Goal: Task Accomplishment & Management: Use online tool/utility

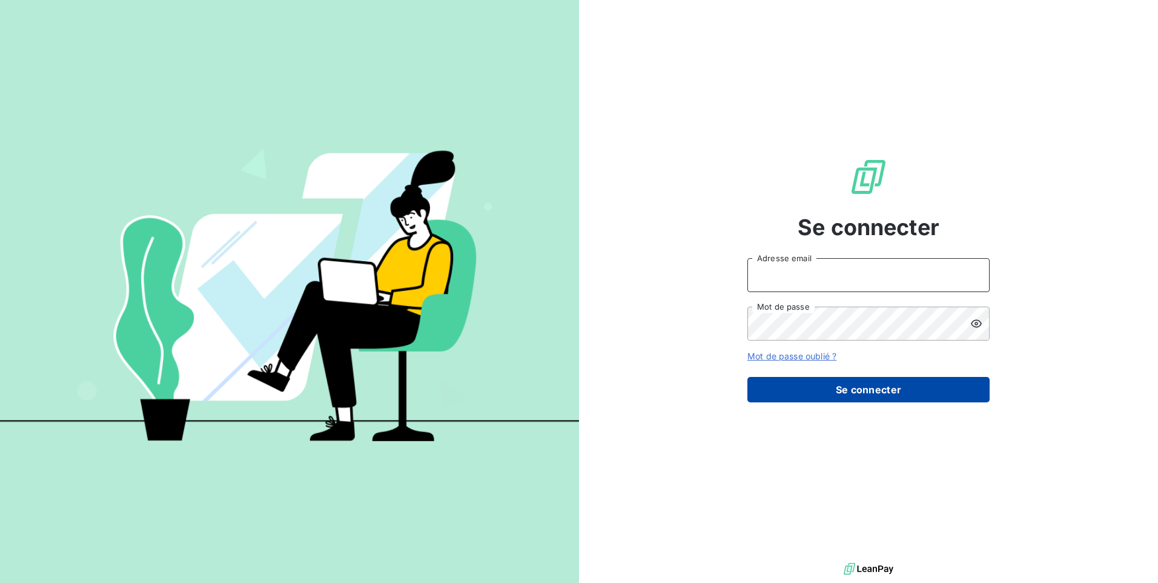
type input "[EMAIL_ADDRESS][DOMAIN_NAME]"
click at [895, 392] on button "Se connecter" at bounding box center [869, 389] width 242 height 25
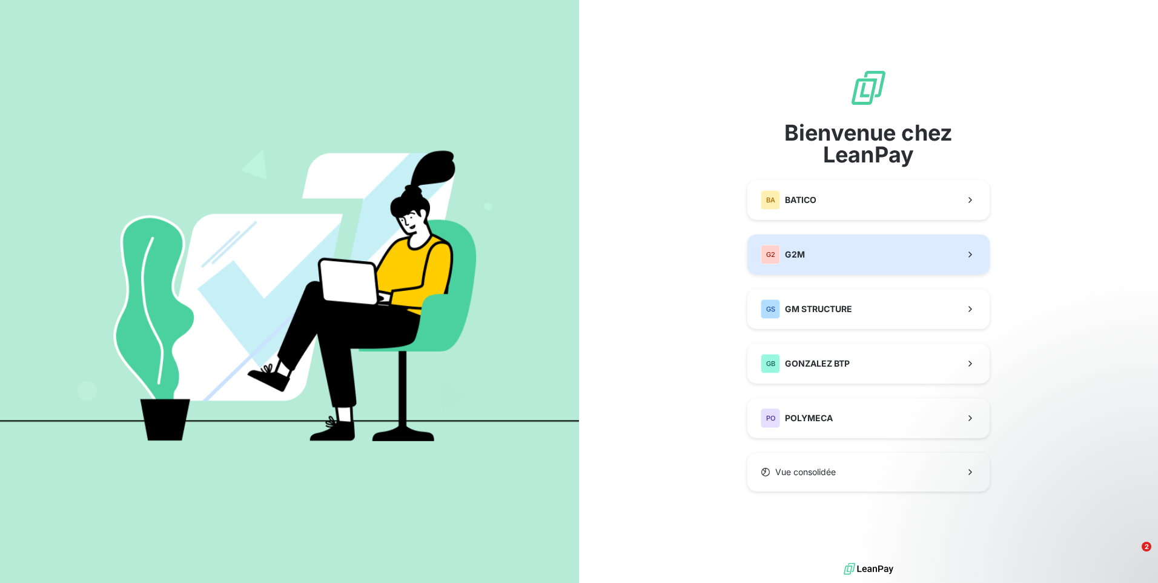
click at [879, 257] on button "G2 G2M" at bounding box center [869, 254] width 242 height 40
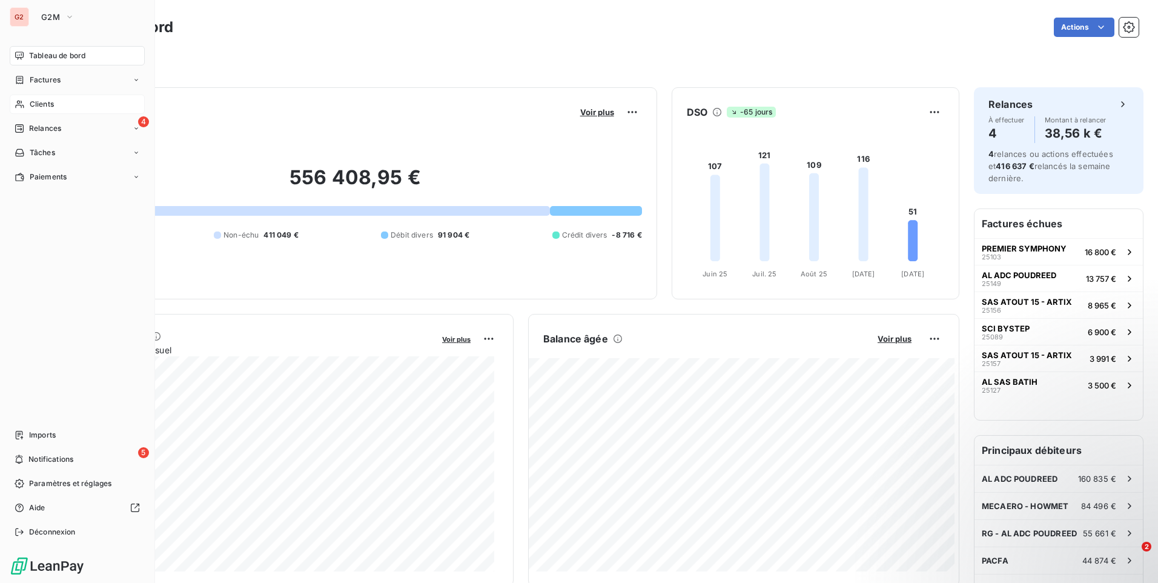
click at [51, 106] on span "Clients" at bounding box center [42, 104] width 24 height 11
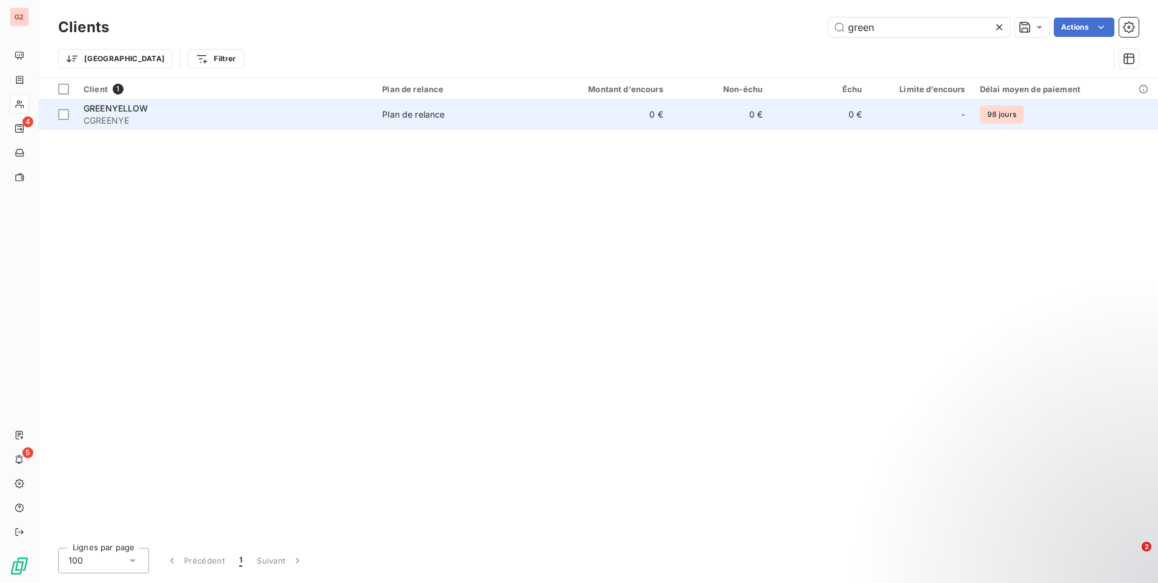
type input "green"
click at [650, 111] on td "0 €" at bounding box center [603, 114] width 133 height 29
